Goal: Check status: Check status

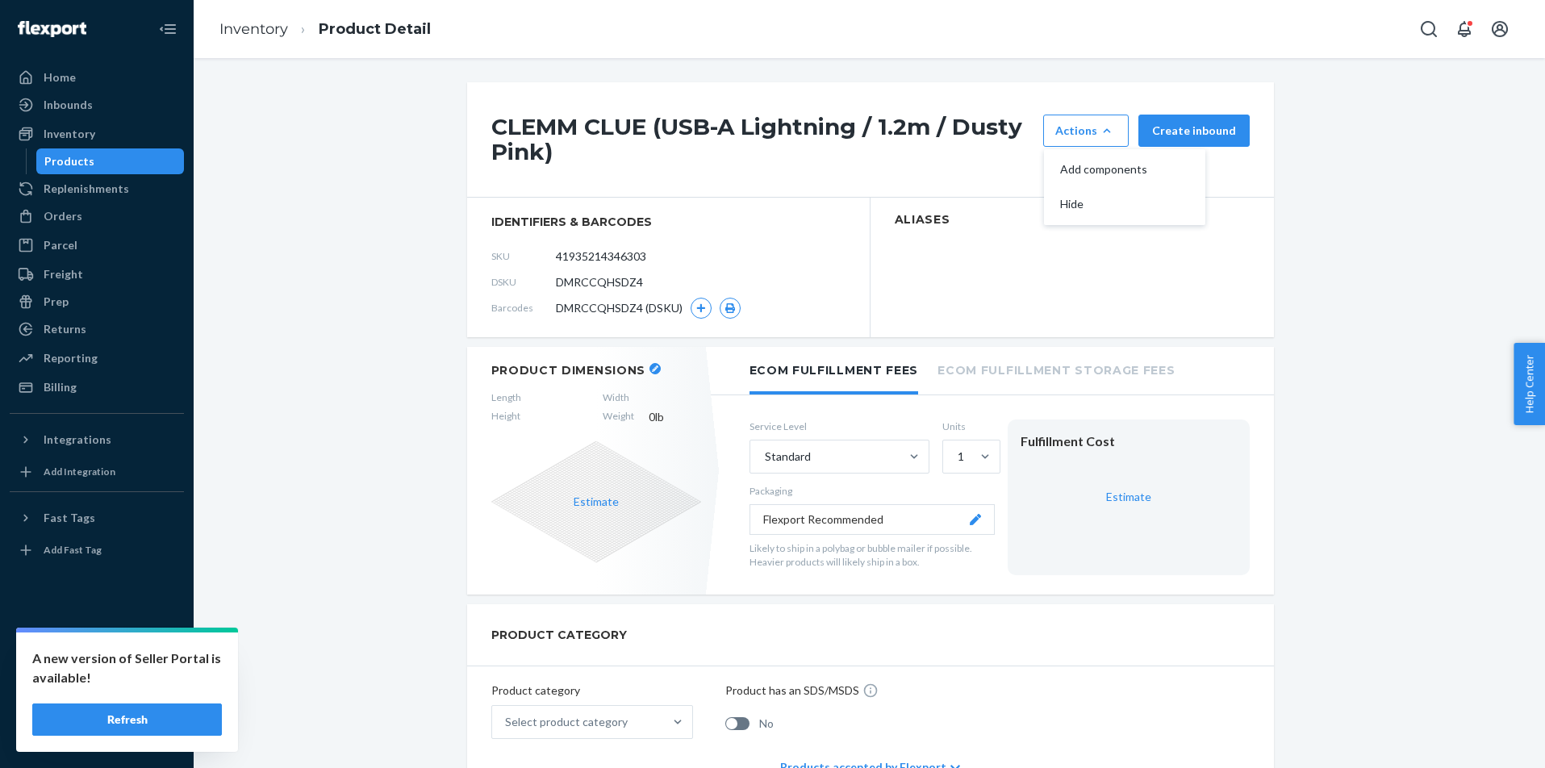
click at [180, 714] on button "Refresh" at bounding box center [127, 719] width 190 height 32
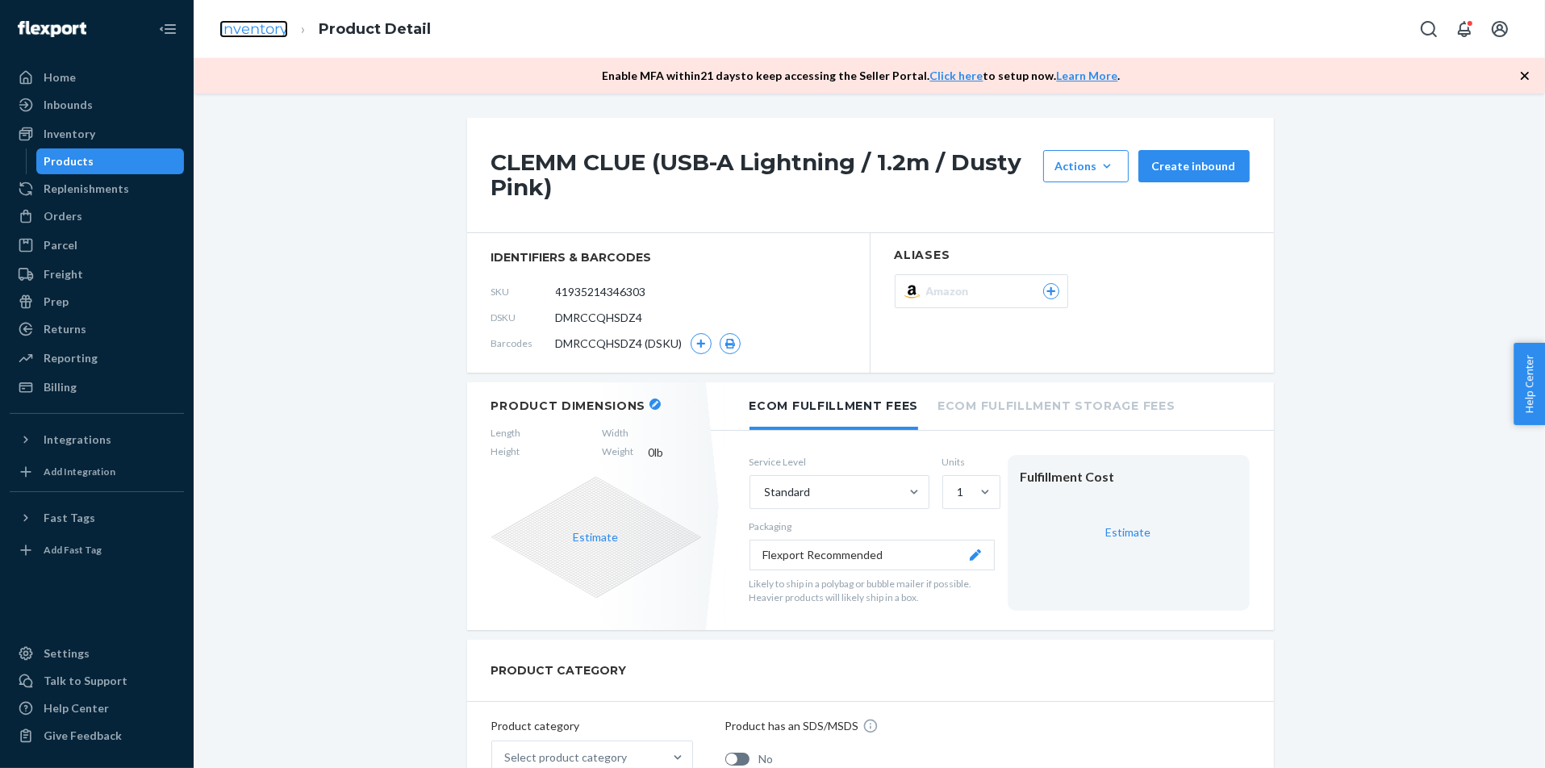
click at [228, 27] on link "Inventory" at bounding box center [253, 29] width 69 height 18
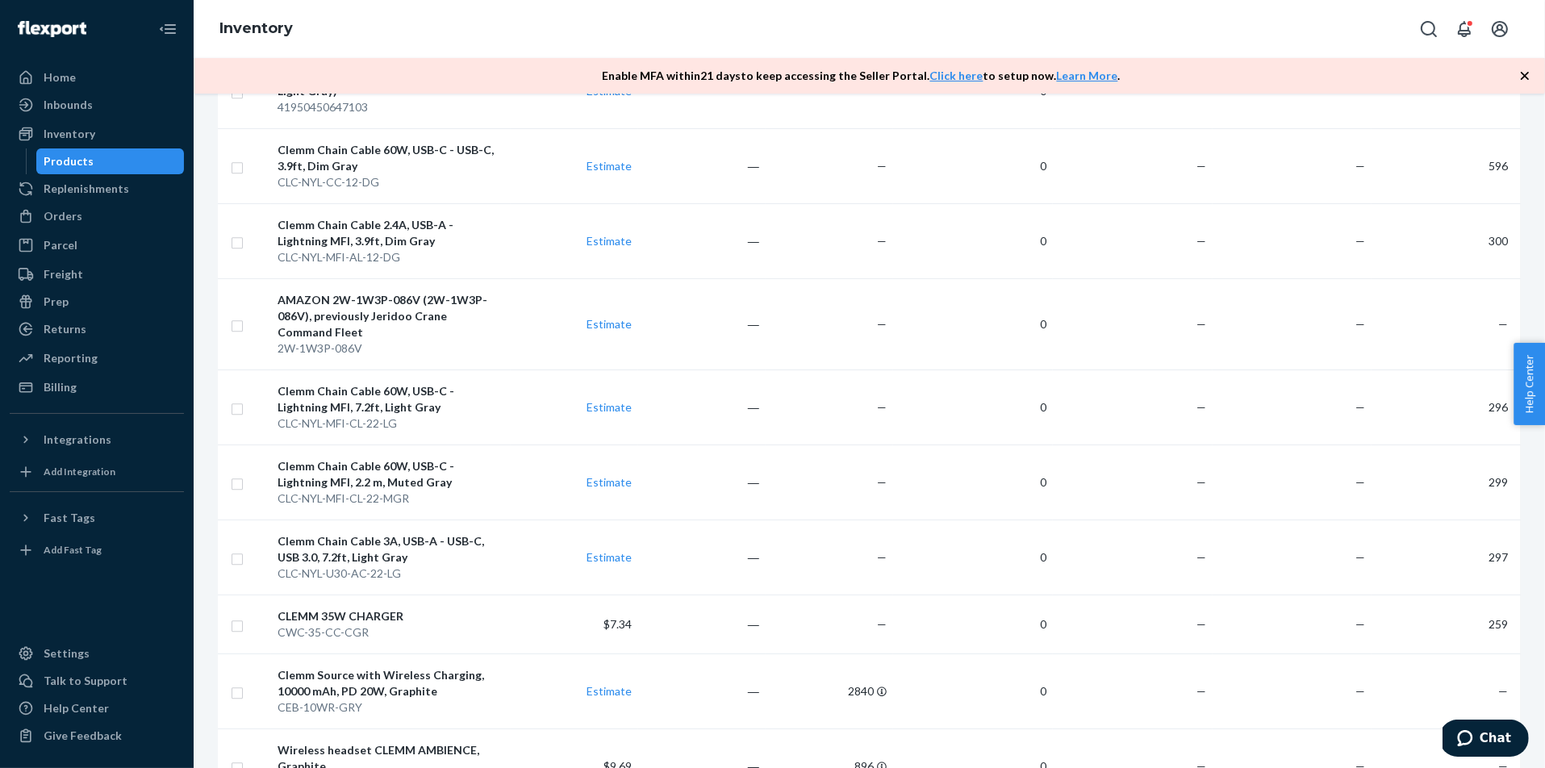
scroll to position [6459, 0]
